Goal: Task Accomplishment & Management: Use online tool/utility

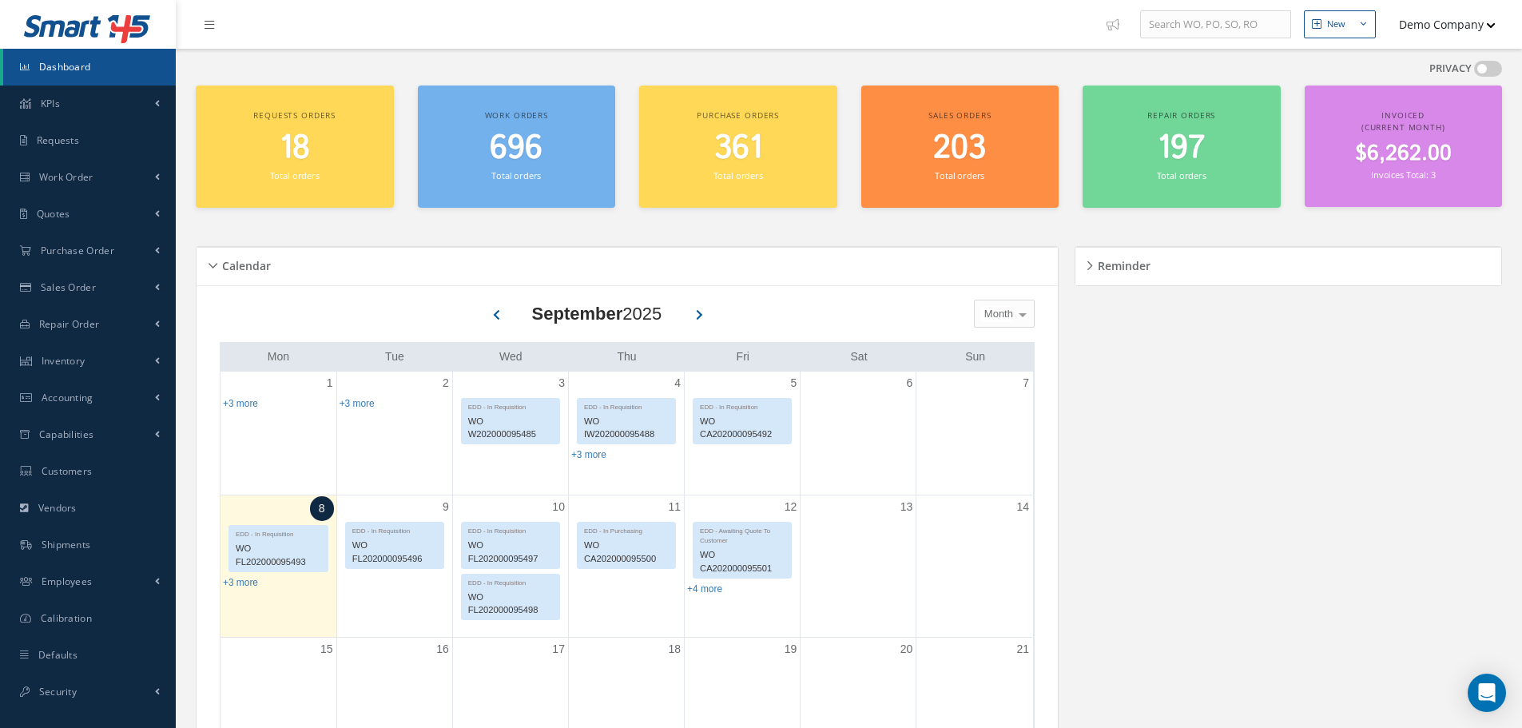
click at [1445, 28] on button "Demo Company" at bounding box center [1440, 24] width 112 height 31
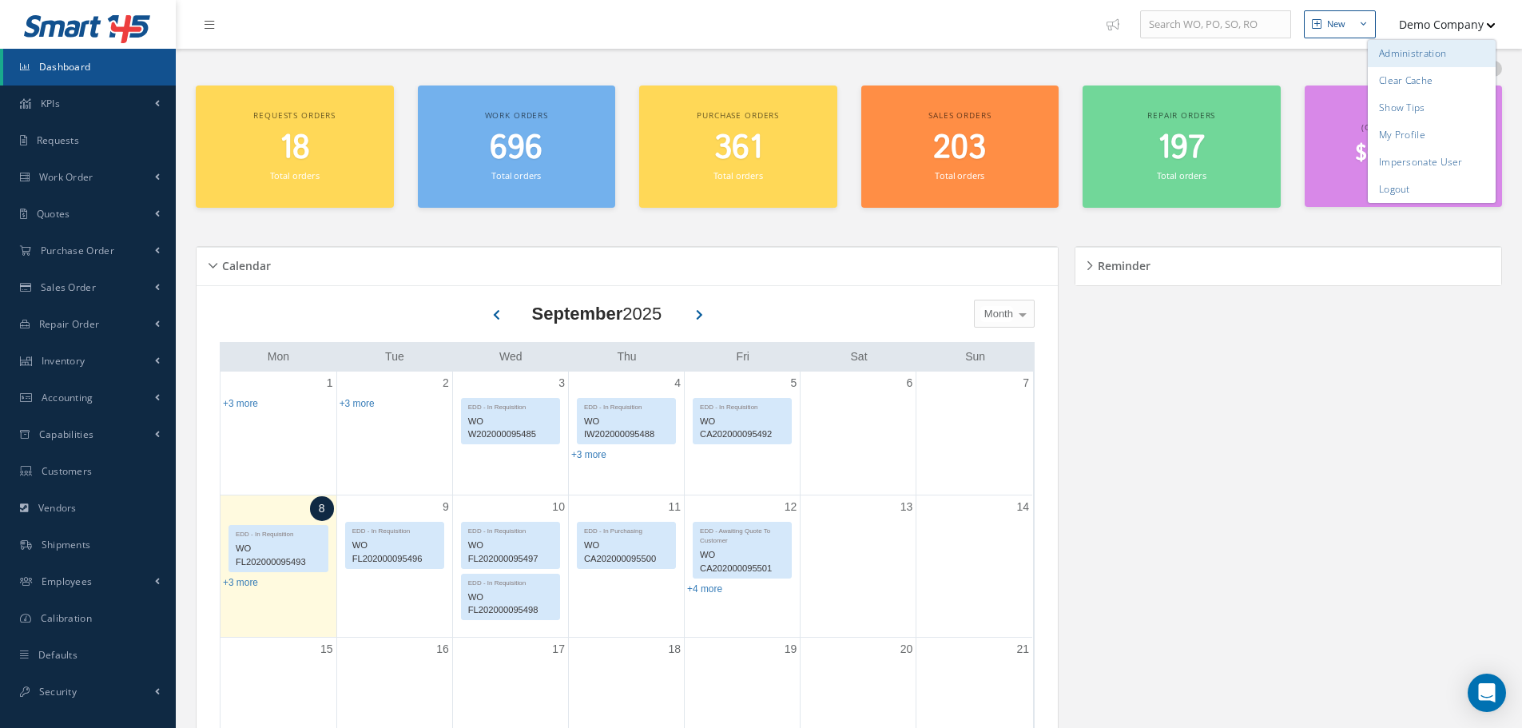
click at [1432, 54] on link "Administration" at bounding box center [1432, 53] width 128 height 27
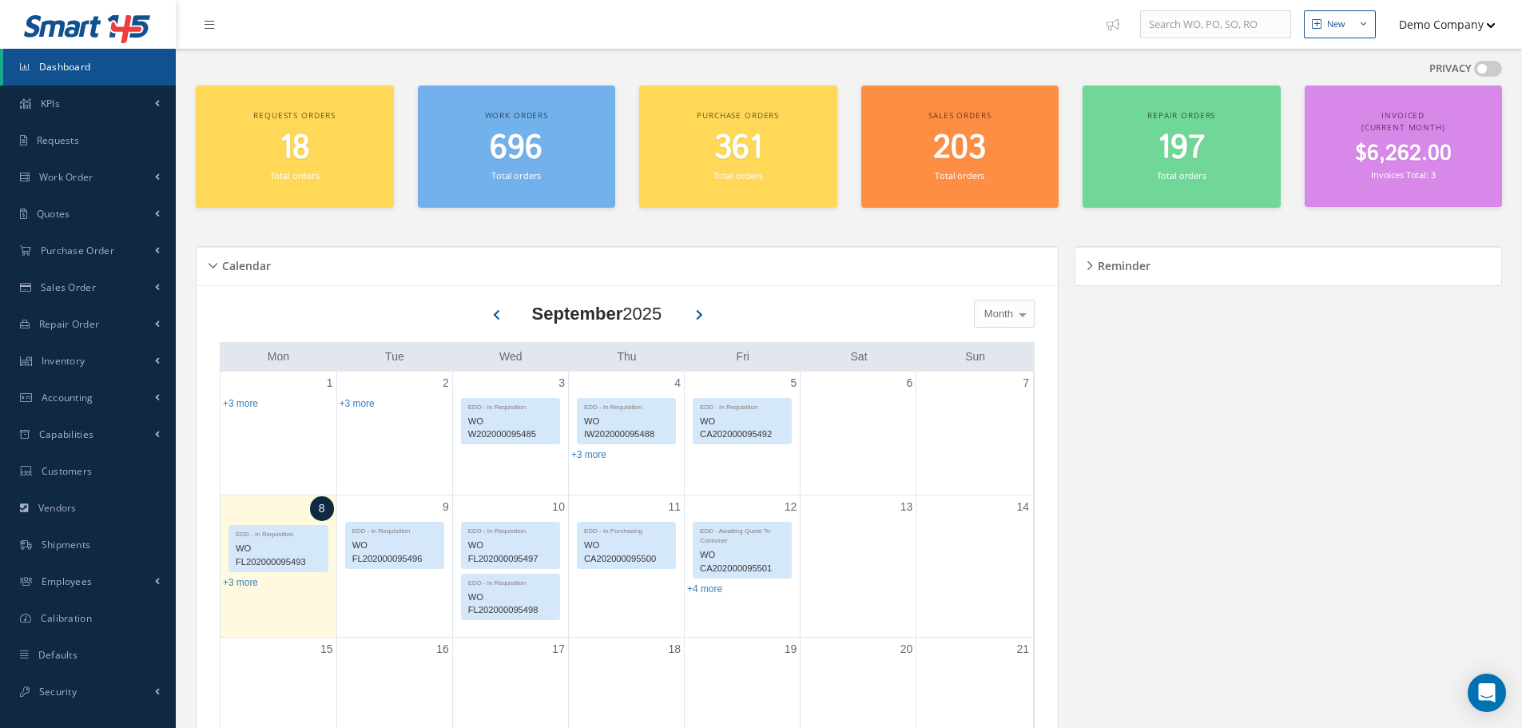
click at [1414, 11] on button "Demo Company" at bounding box center [1440, 24] width 112 height 31
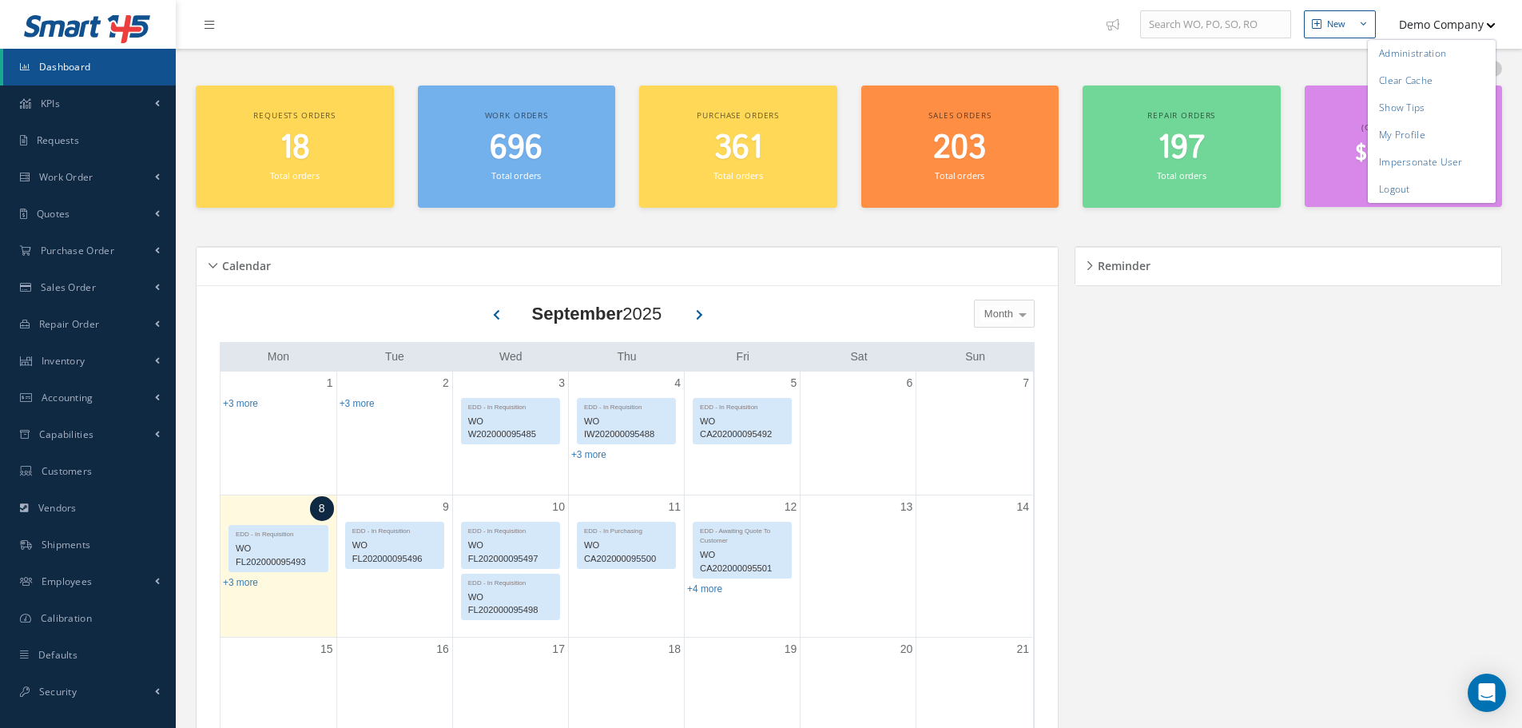
click at [980, 42] on nav "New New Work Order New Purchase Order New Customer Quote New Sales Order New Re…" at bounding box center [849, 24] width 1346 height 49
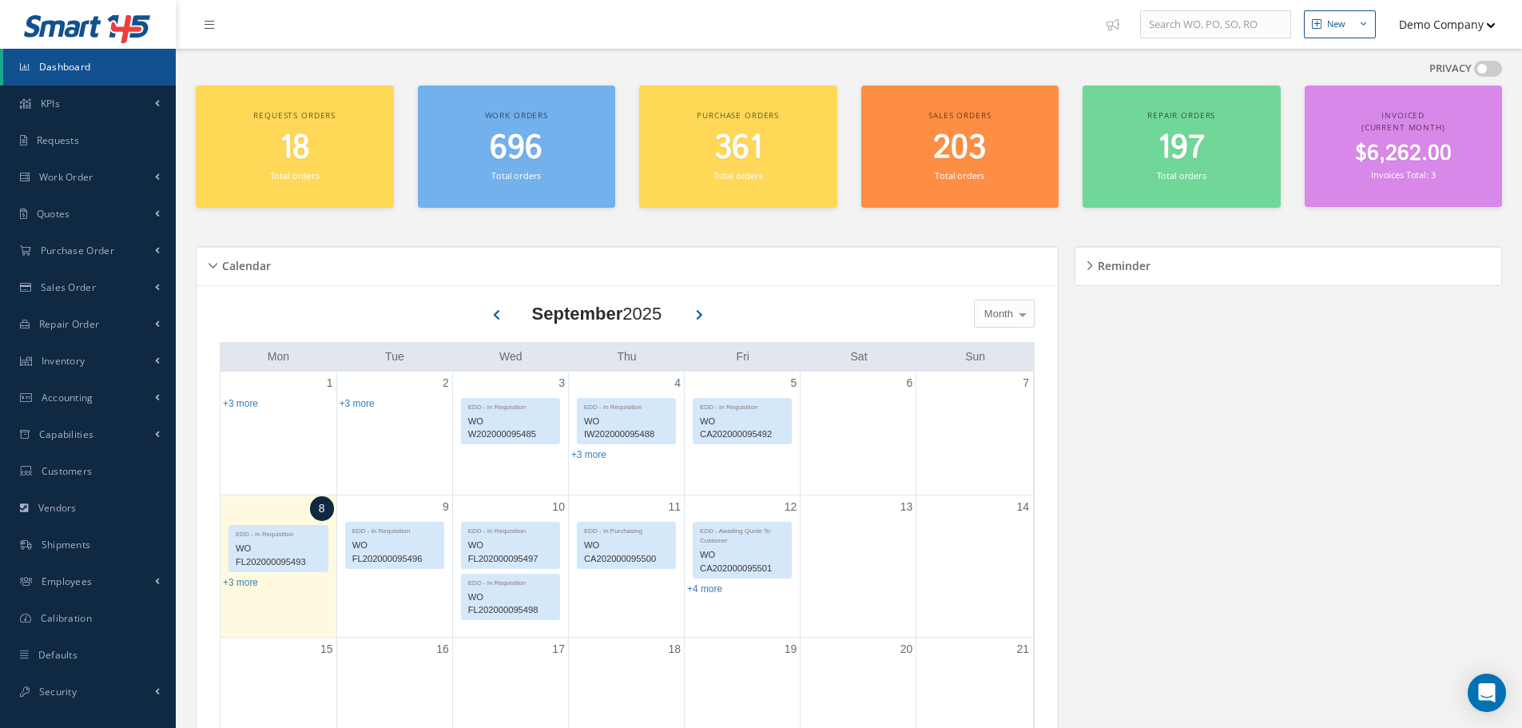
click at [1431, 10] on button "Demo Company" at bounding box center [1440, 24] width 112 height 31
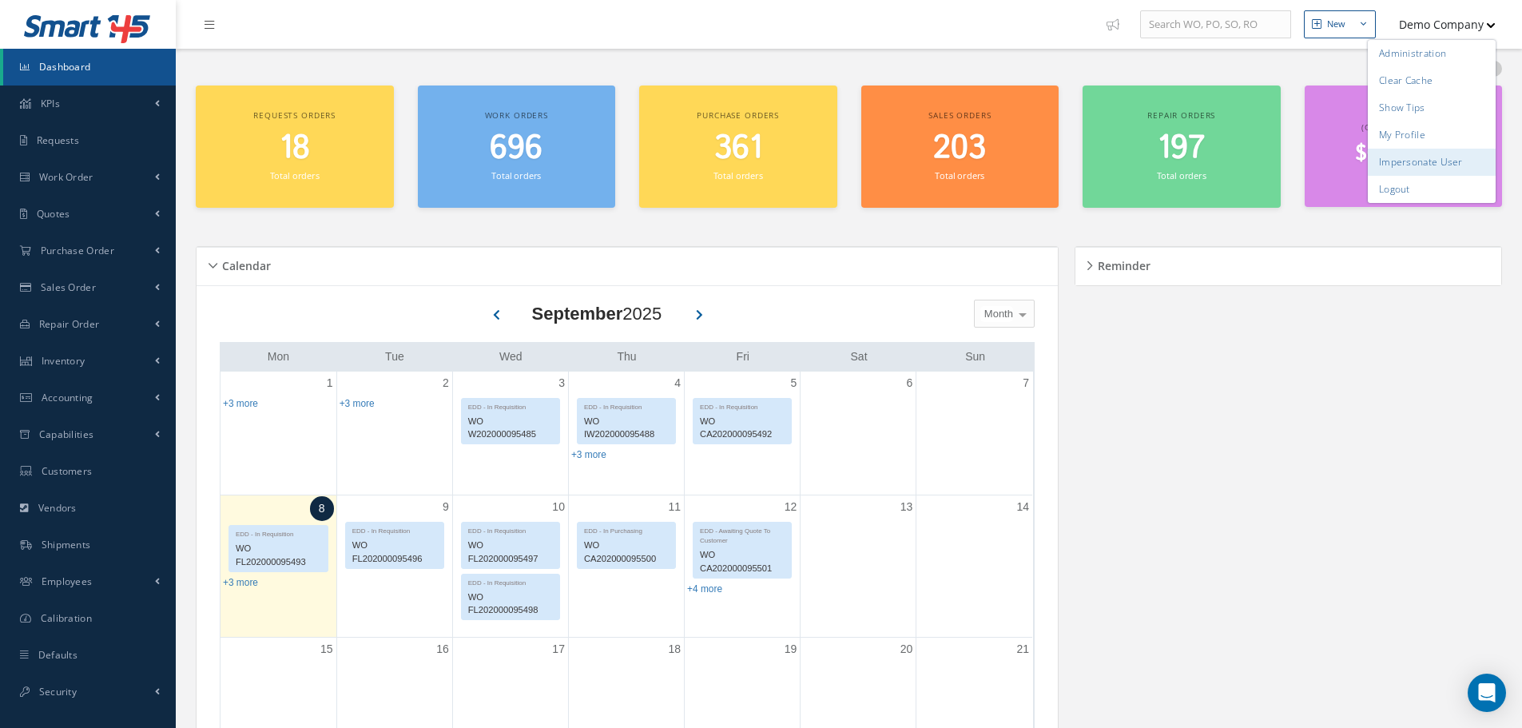
click at [1445, 158] on link "Impersonate User" at bounding box center [1432, 162] width 128 height 27
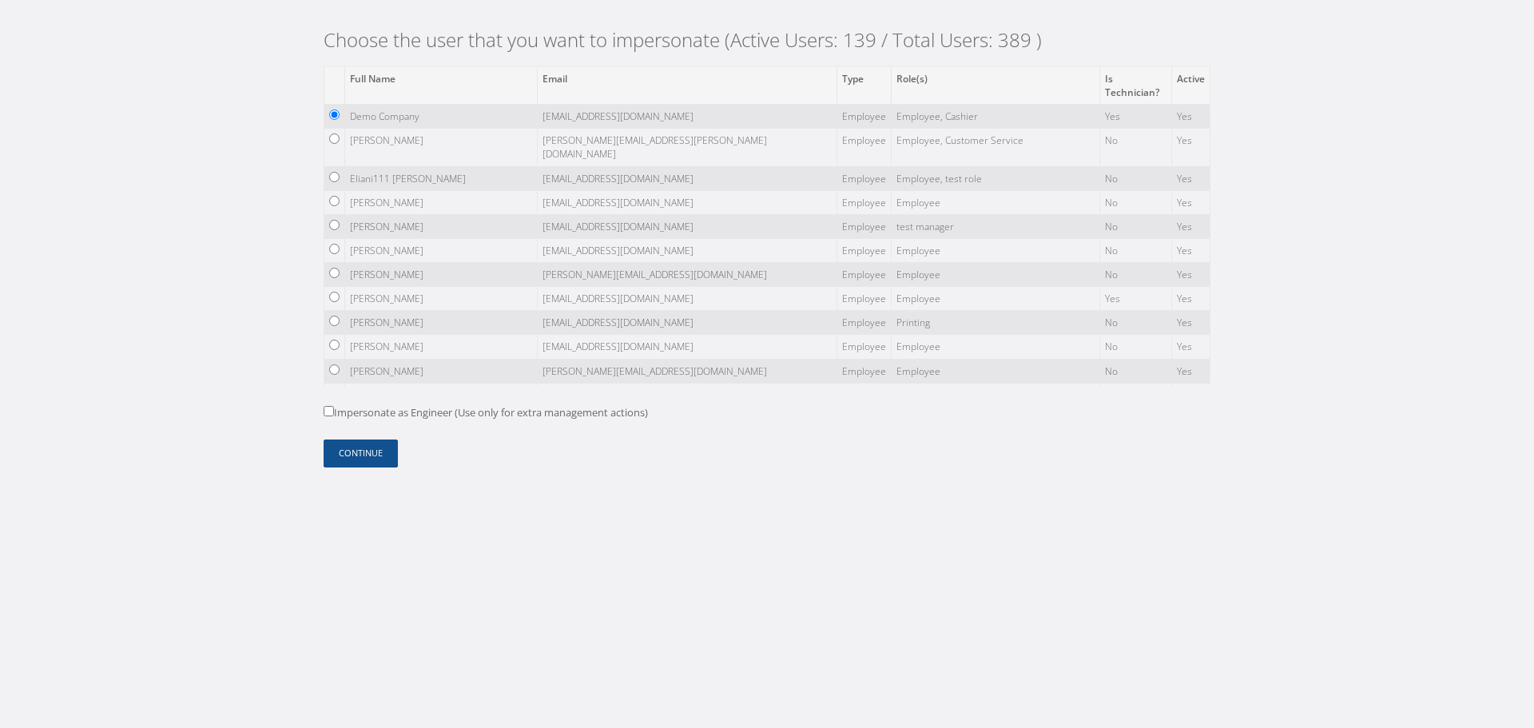
click at [601, 407] on label "Impersonate as Engineer (Use only for extra management actions)" at bounding box center [486, 413] width 324 height 16
click at [334, 407] on input "Impersonate as Engineer (Use only for extra management actions)" at bounding box center [329, 411] width 10 height 10
checkbox input "true"
click at [377, 453] on button "Continue" at bounding box center [361, 453] width 74 height 28
